Goal: Transaction & Acquisition: Purchase product/service

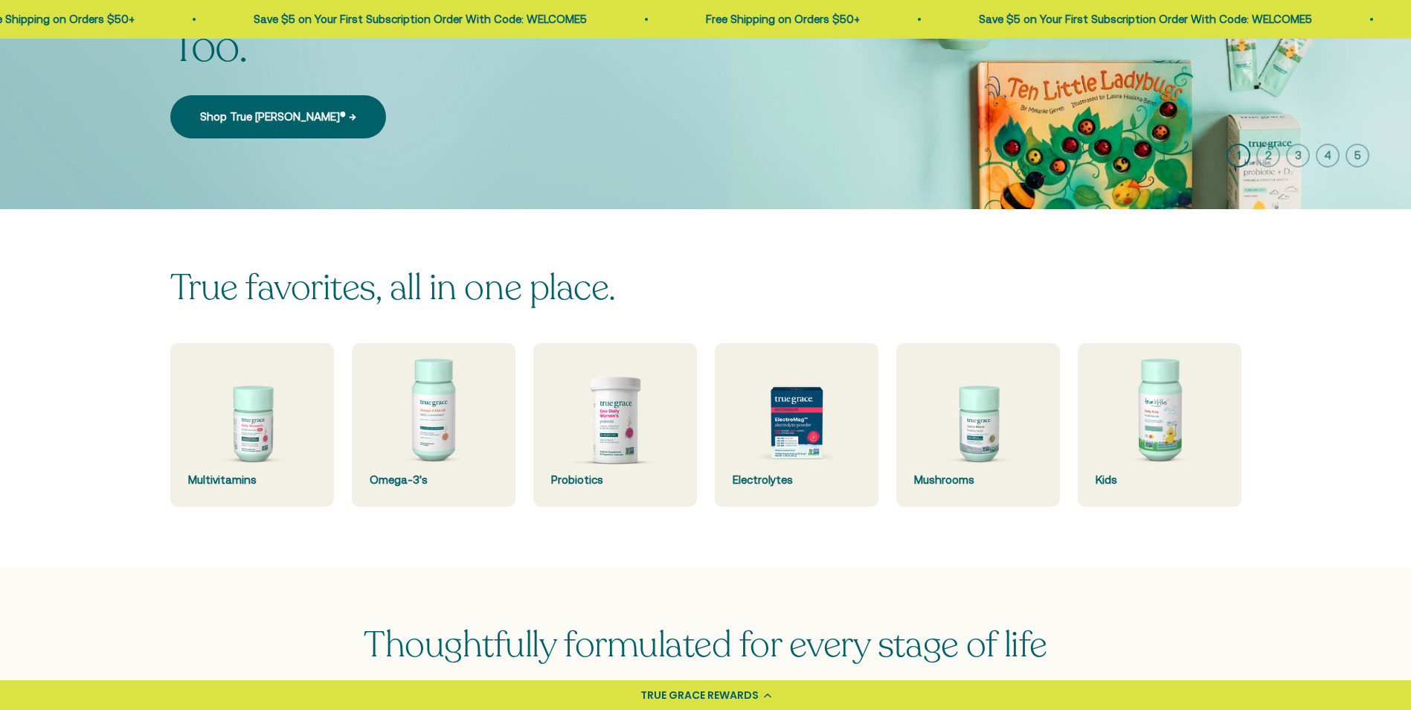
scroll to position [298, 0]
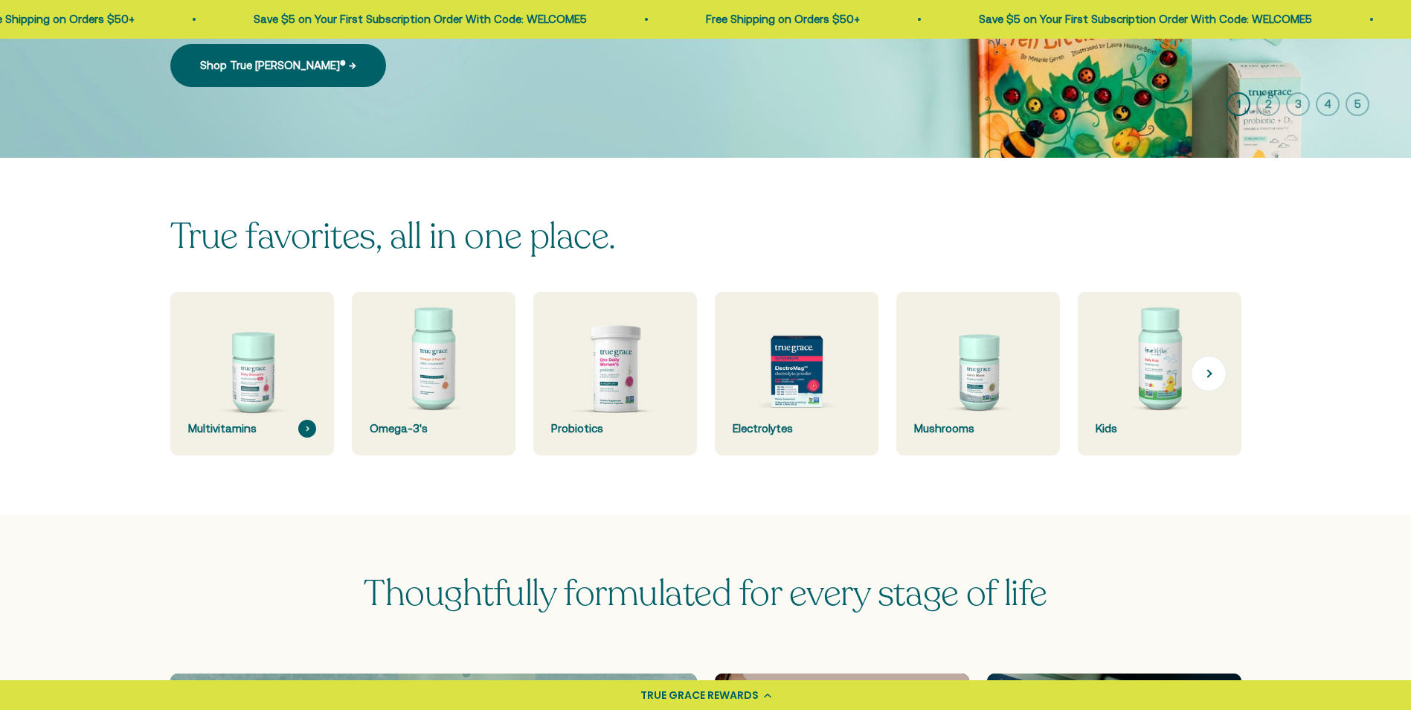
click at [260, 389] on img at bounding box center [251, 373] width 173 height 173
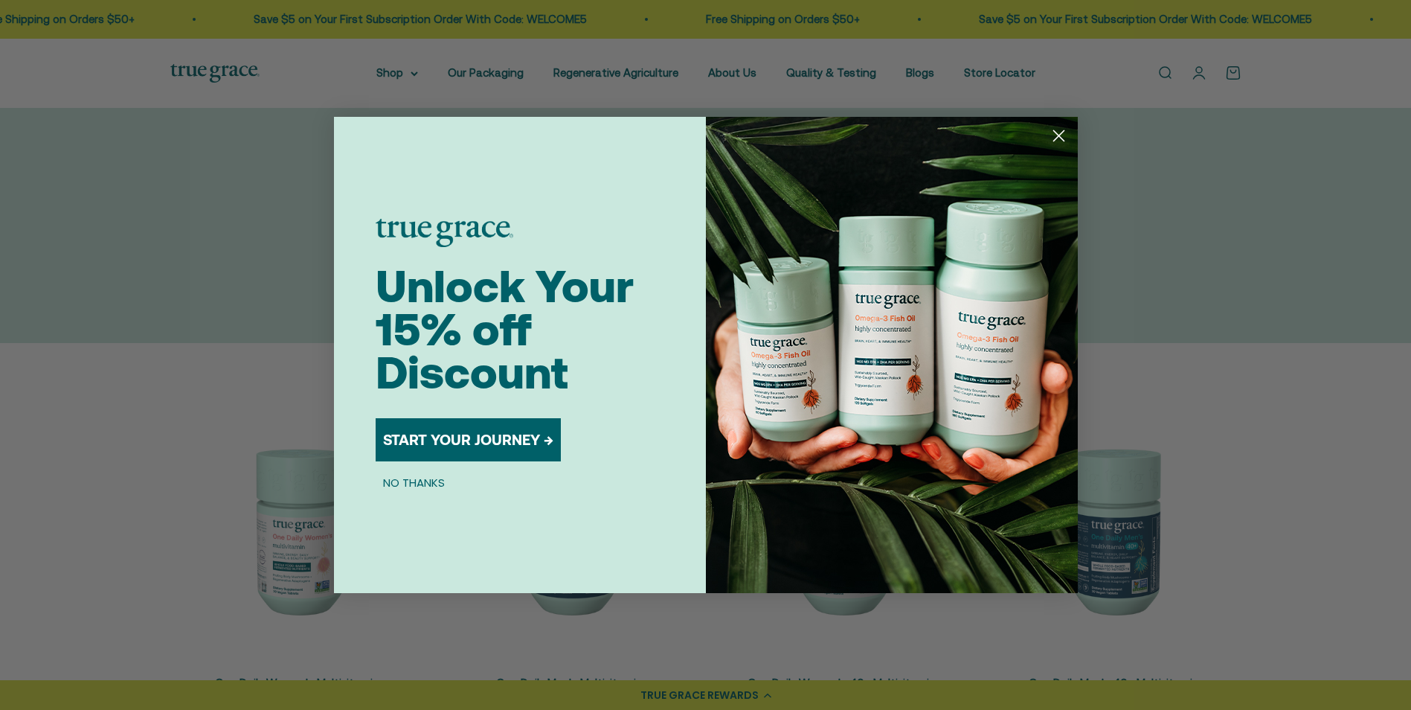
click at [465, 434] on button "START YOUR JOURNEY →" at bounding box center [468, 439] width 185 height 43
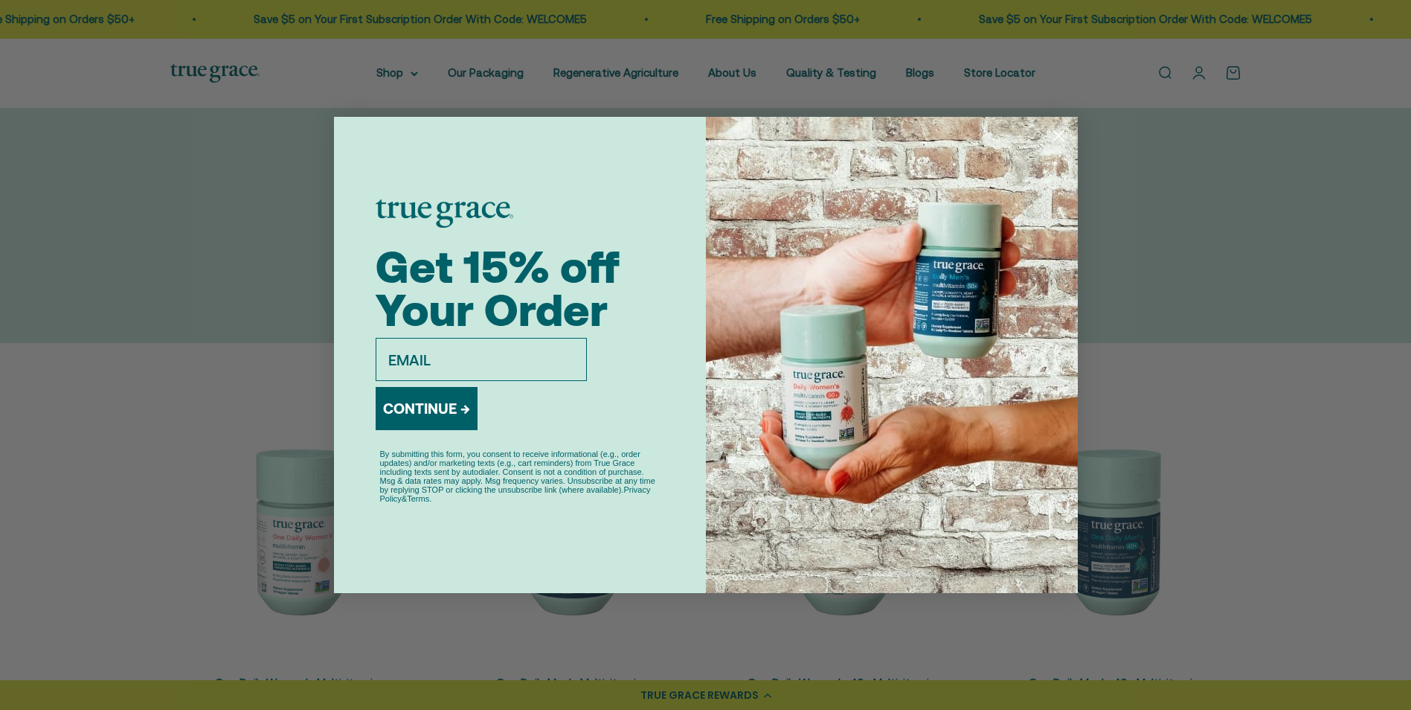
click at [517, 356] on input "email" at bounding box center [481, 359] width 211 height 43
type input "[PERSON_NAME][EMAIL_ADDRESS][PERSON_NAME][DOMAIN_NAME]"
click at [426, 408] on button "CONTINUE →" at bounding box center [427, 408] width 102 height 43
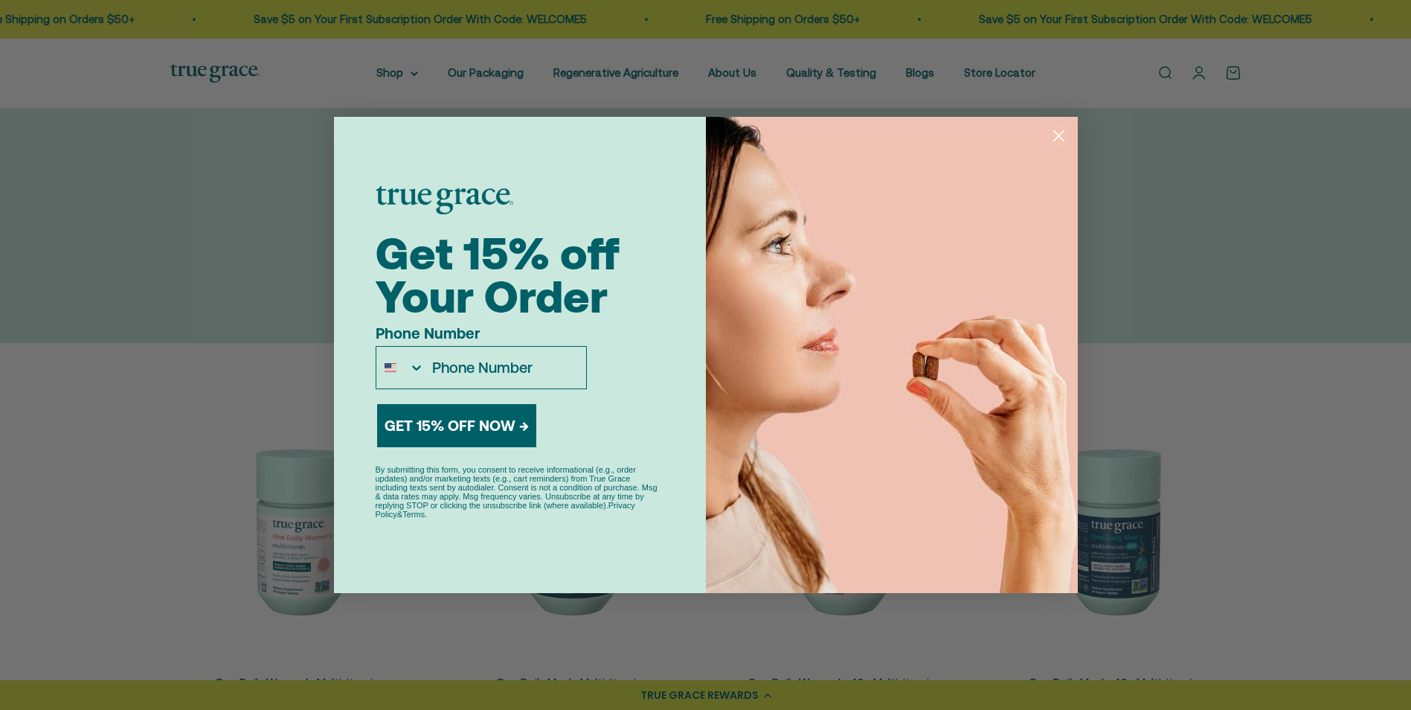
click at [1059, 130] on circle "Close dialog" at bounding box center [1058, 135] width 25 height 25
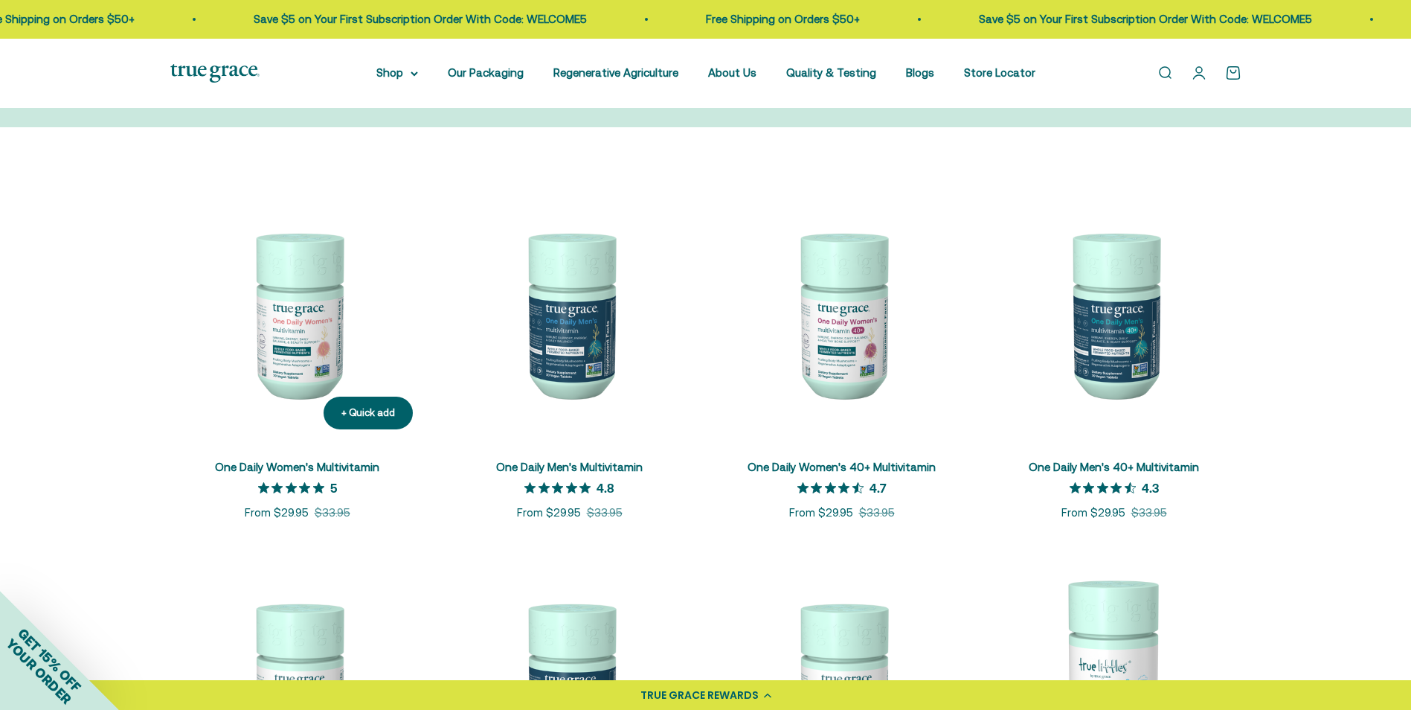
scroll to position [298, 0]
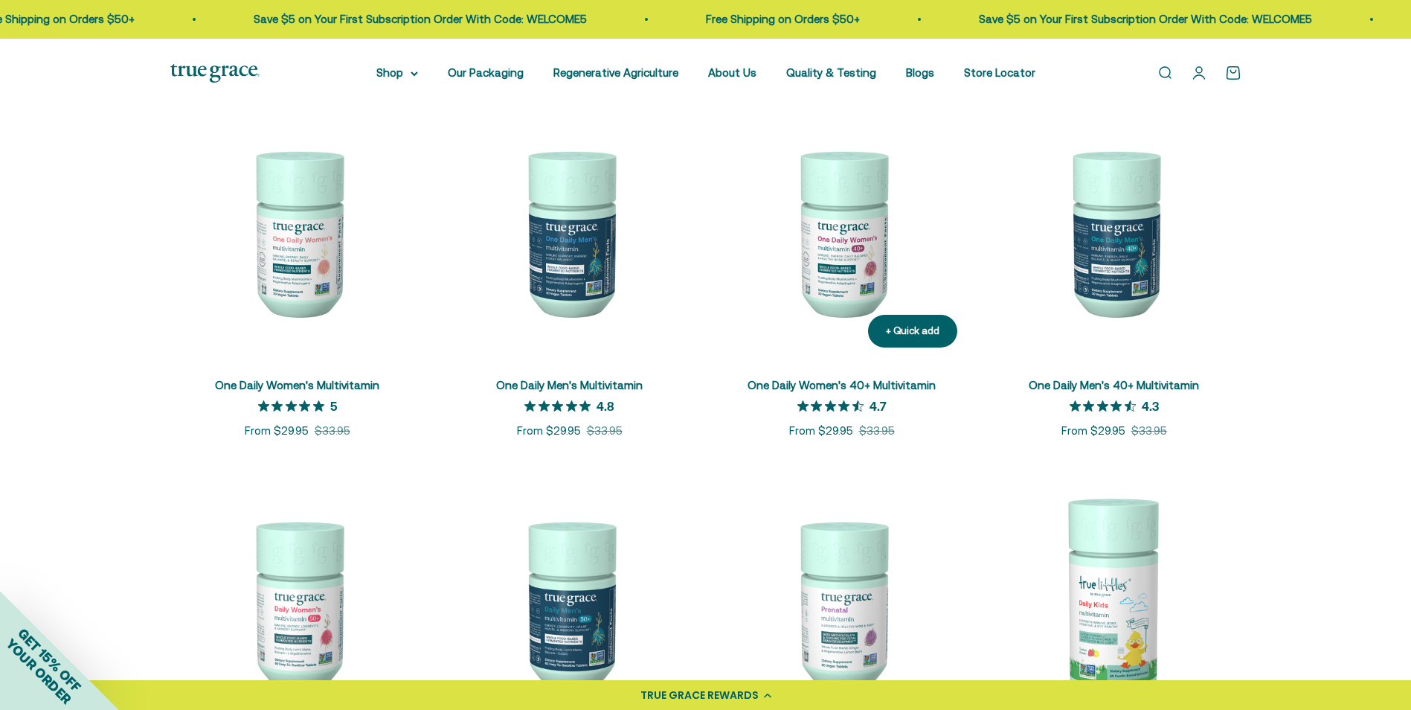
click at [834, 254] on img at bounding box center [842, 232] width 254 height 254
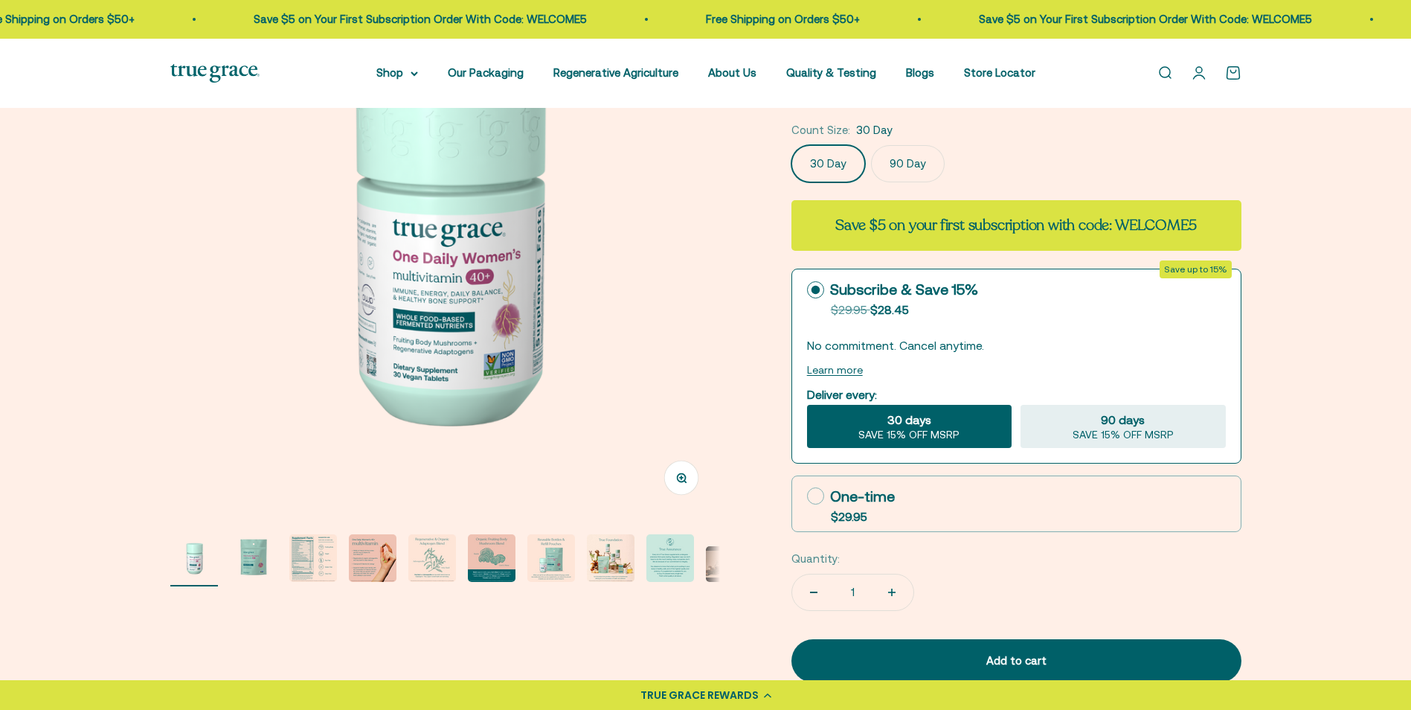
scroll to position [223, 0]
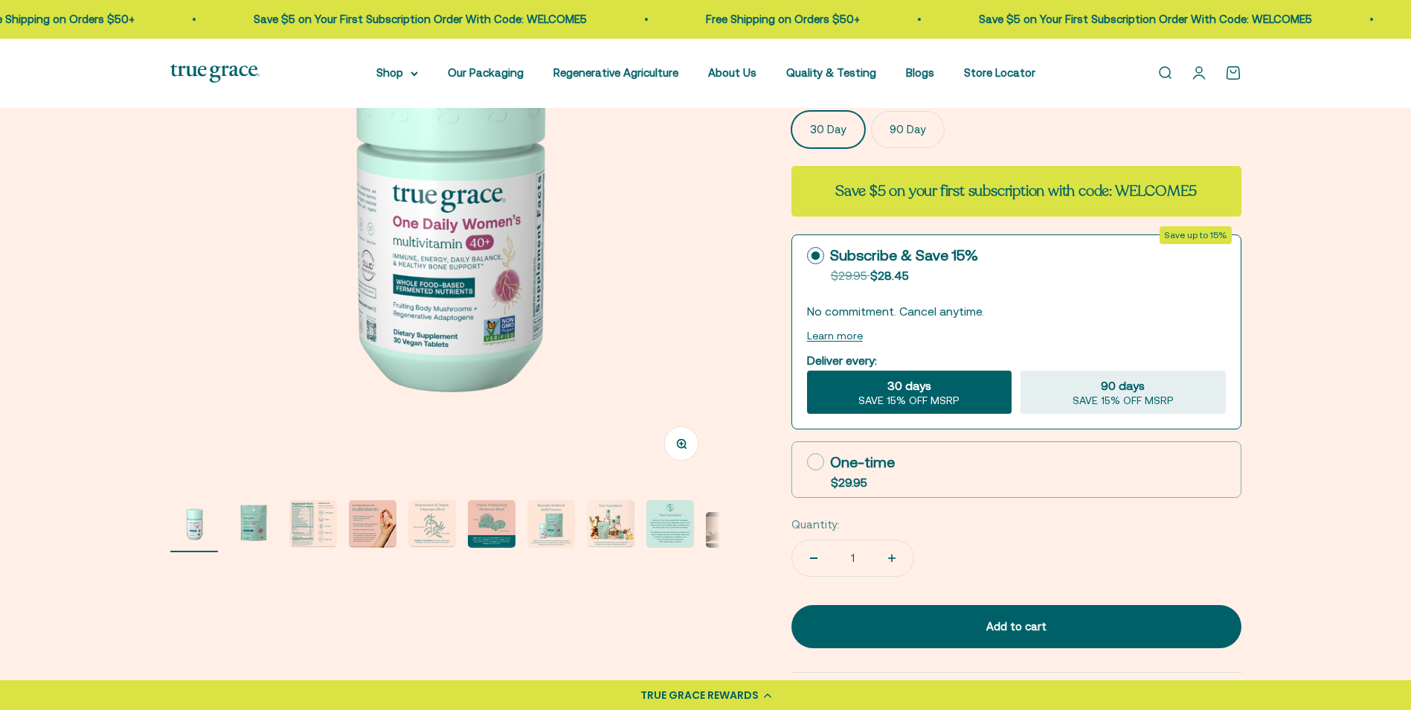
click at [446, 207] on img at bounding box center [445, 207] width 550 height 550
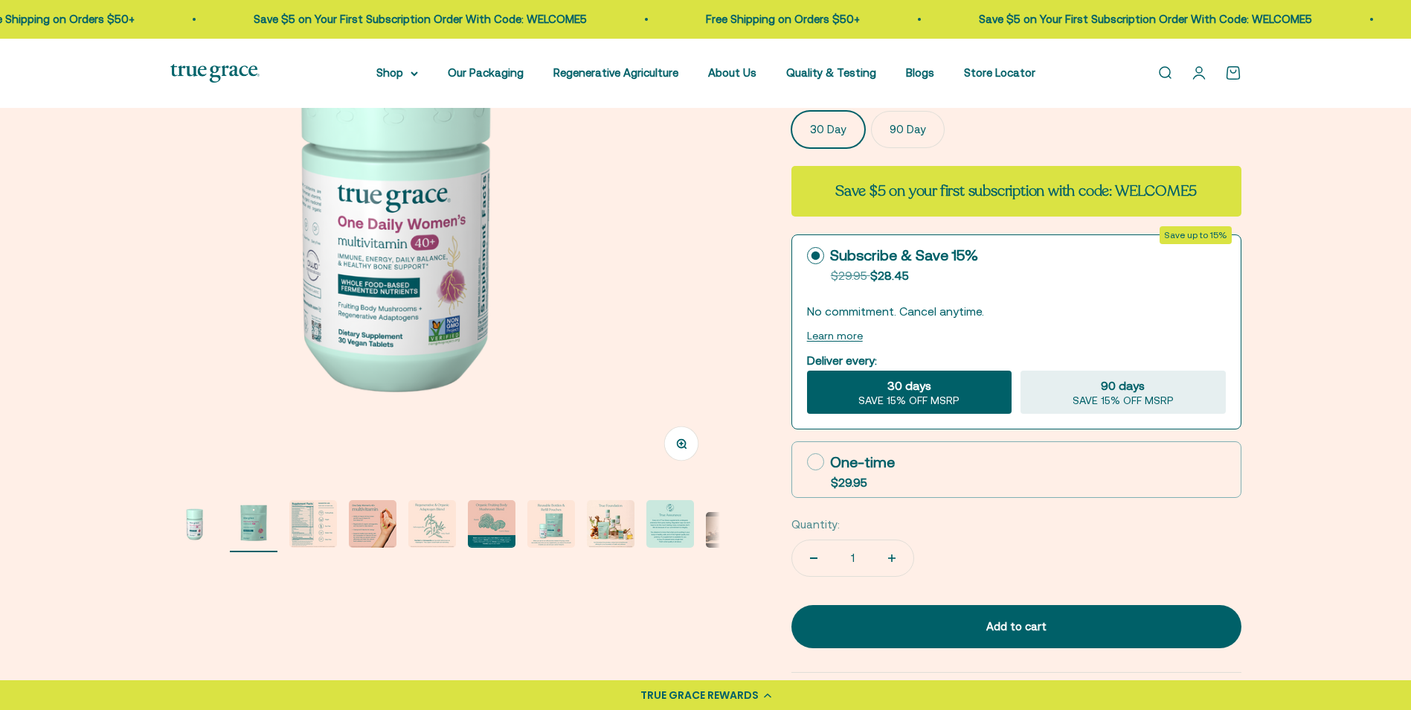
scroll to position [0, 568]
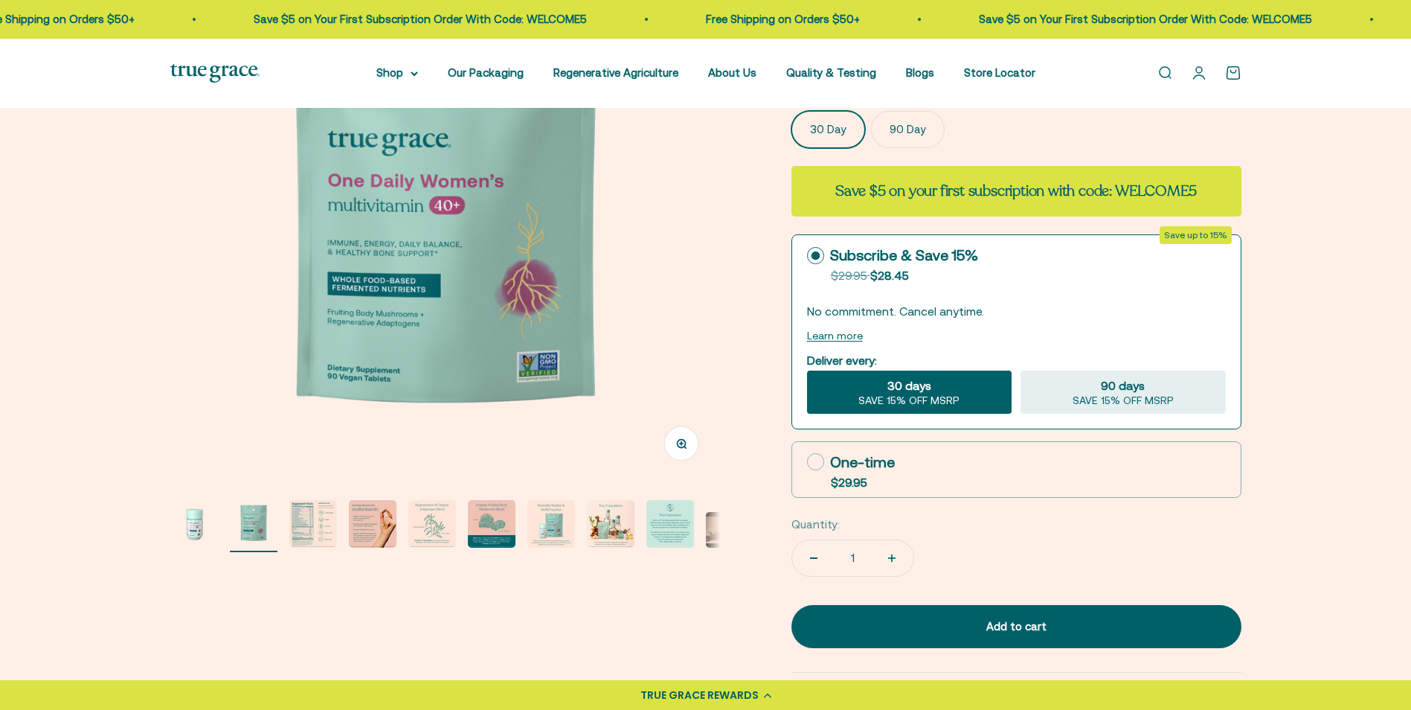
click at [514, 254] on img at bounding box center [445, 207] width 550 height 550
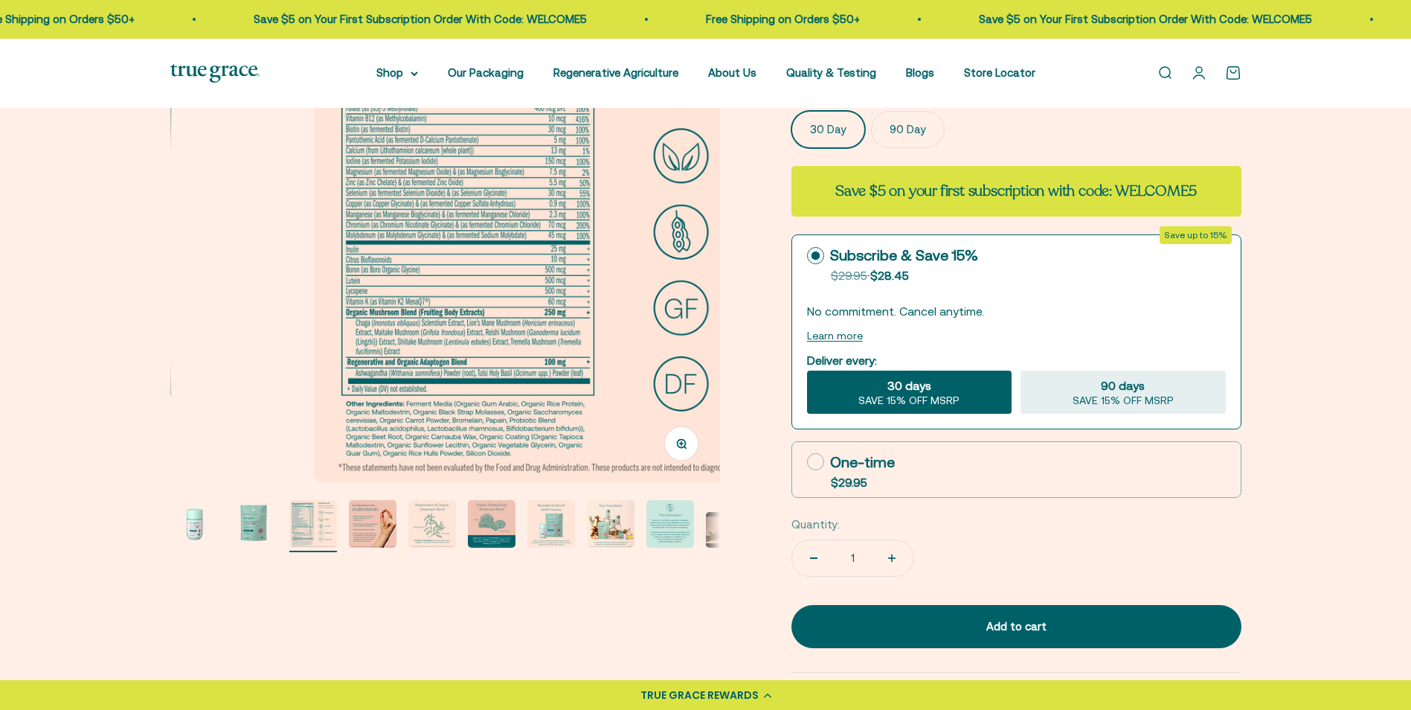
scroll to position [0, 1135]
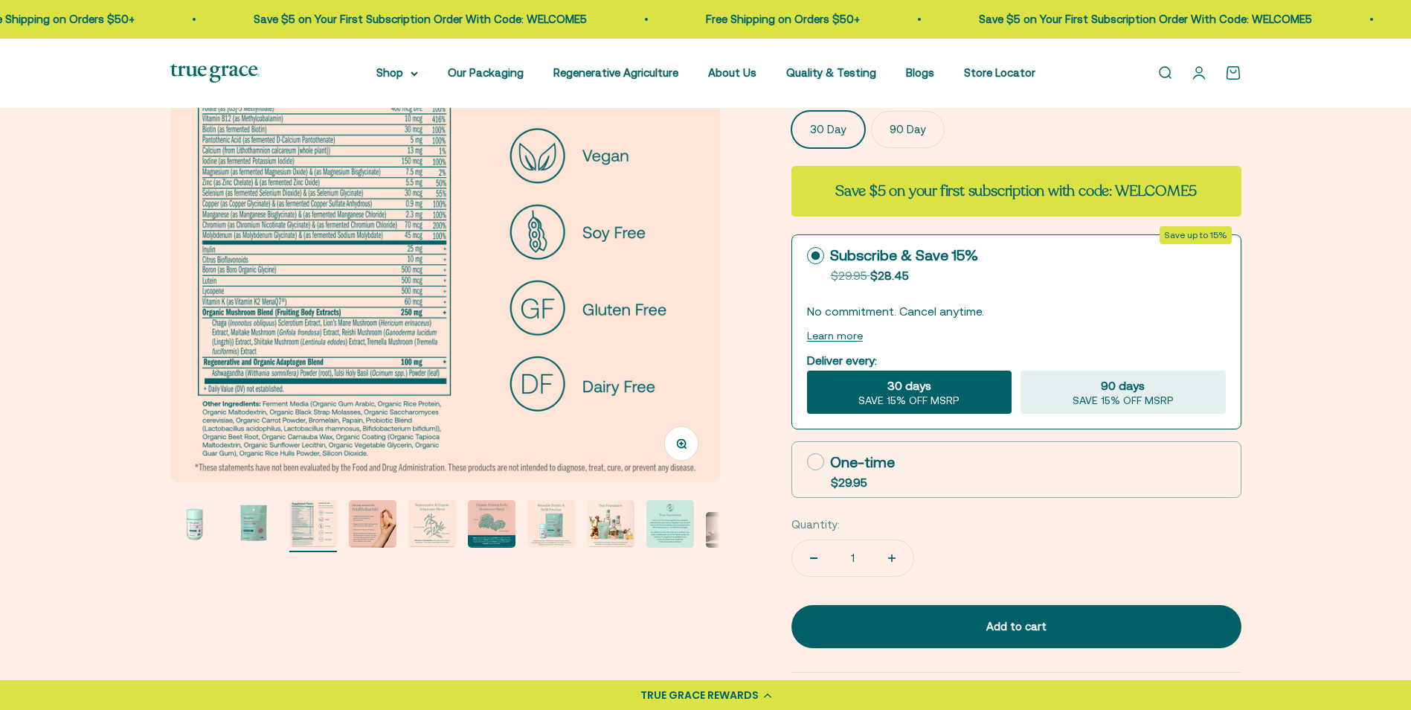
click at [673, 446] on button "Zoom" at bounding box center [680, 442] width 33 height 33
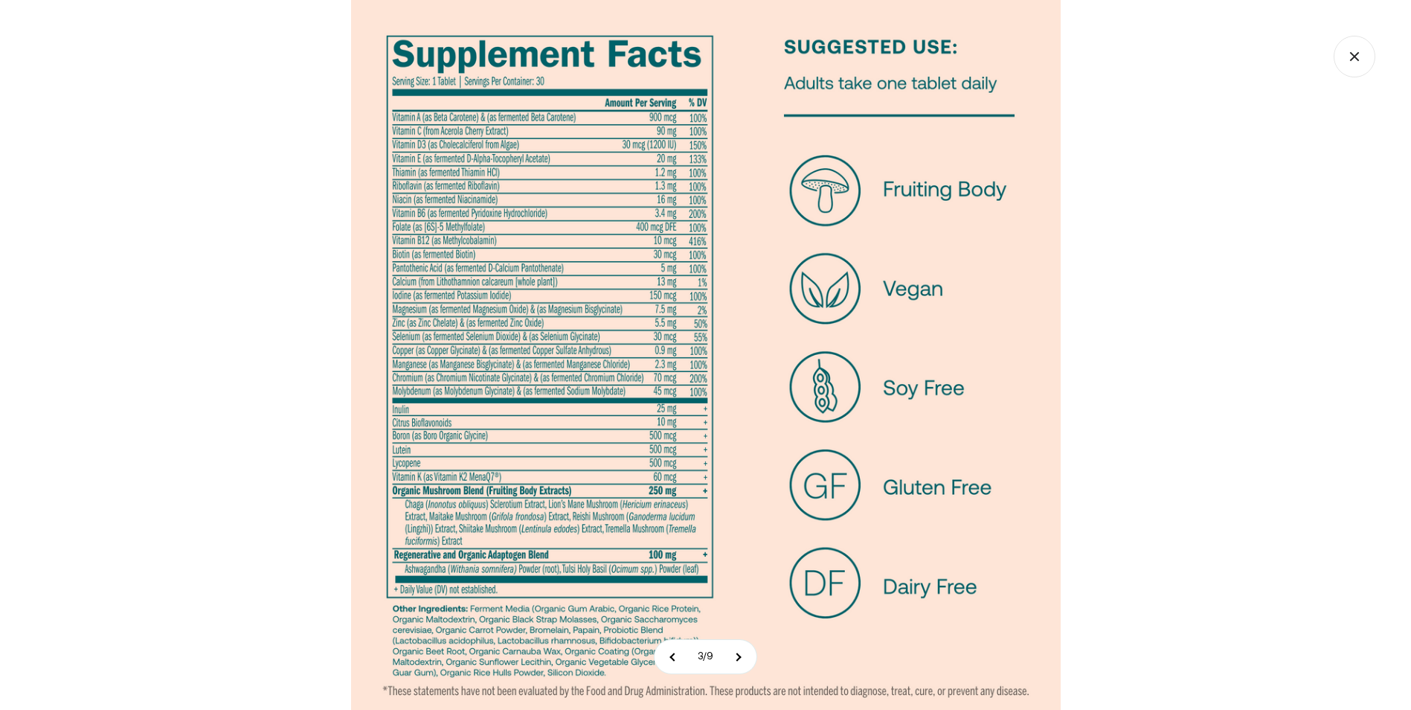
click at [569, 399] on img at bounding box center [706, 355] width 710 height 710
